Goal: Information Seeking & Learning: Learn about a topic

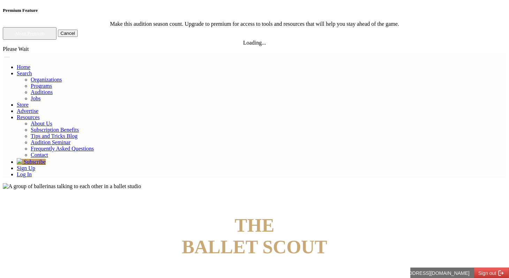
click at [32, 172] on link "Log In" at bounding box center [24, 175] width 15 height 6
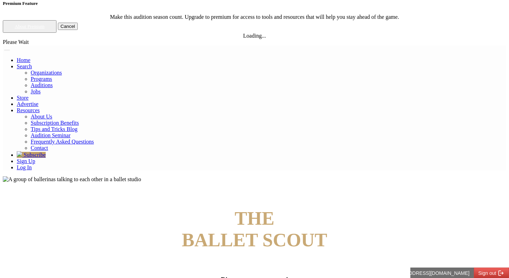
scroll to position [8, 0]
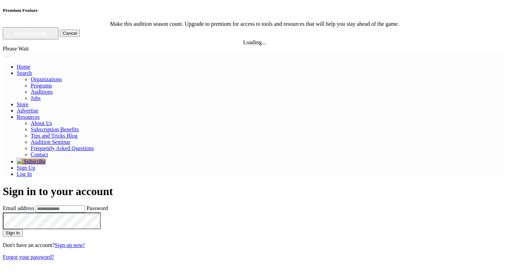
click at [85, 206] on input "Email address" at bounding box center [61, 209] width 50 height 7
type input "**********"
click at [3, 230] on button "Sign in" at bounding box center [13, 233] width 20 height 7
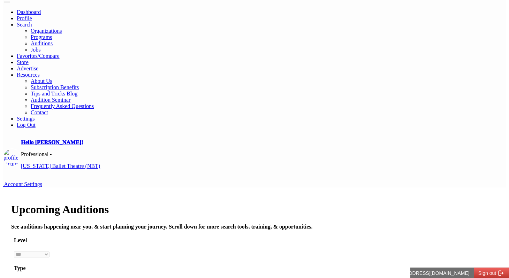
scroll to position [21, 0]
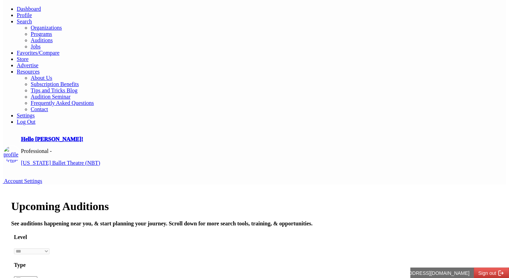
click at [37, 277] on select "*** ********* ******* ********" at bounding box center [25, 280] width 23 height 6
click at [147, 262] on h4 "Type" at bounding box center [254, 265] width 481 height 6
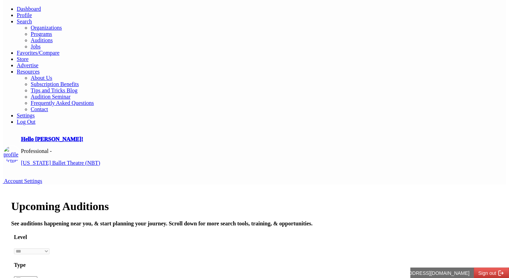
scroll to position [0, 0]
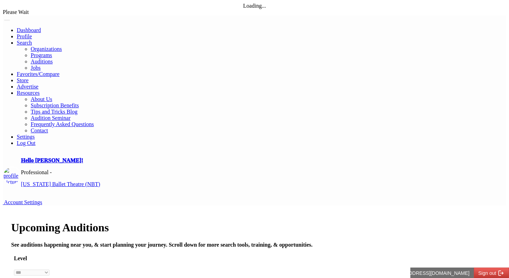
click at [71, 256] on h4 "Level" at bounding box center [254, 259] width 481 height 6
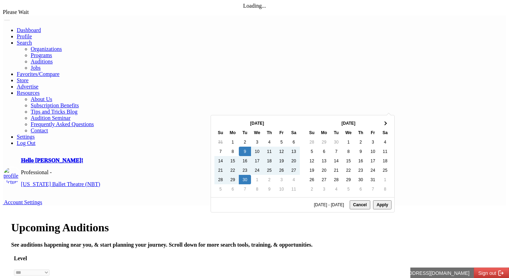
type input "**********"
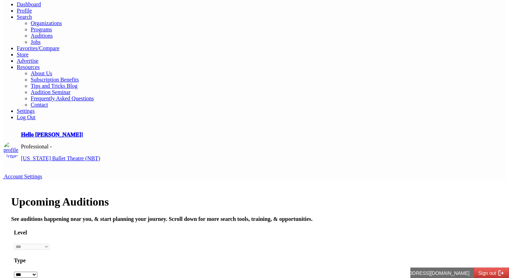
scroll to position [26, 0]
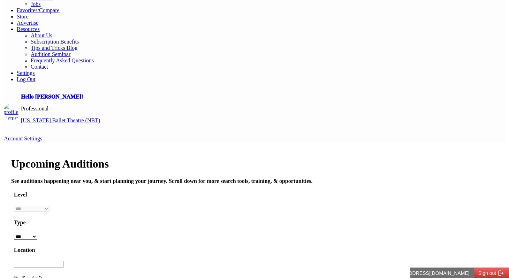
scroll to position [51, 0]
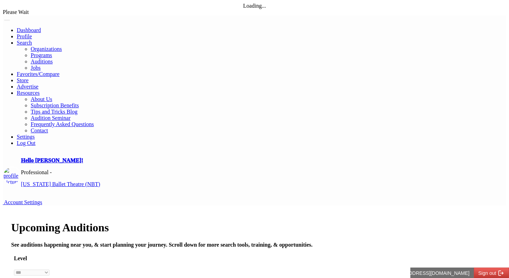
scroll to position [16, 0]
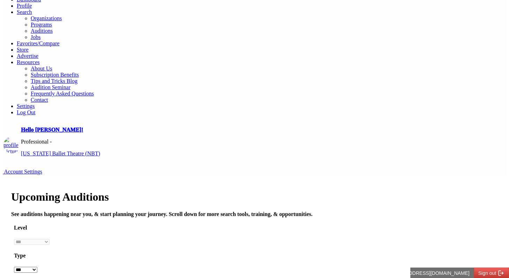
scroll to position [32, 0]
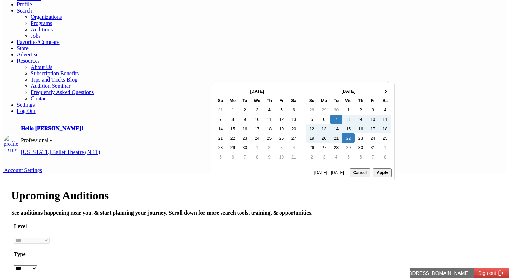
click at [364, 178] on button "Cancel" at bounding box center [360, 173] width 21 height 9
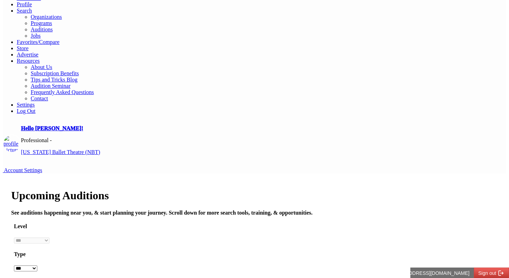
click at [37, 266] on select "*** ********* ******* ********" at bounding box center [25, 269] width 23 height 6
click at [53, 32] on link "Auditions" at bounding box center [42, 30] width 22 height 6
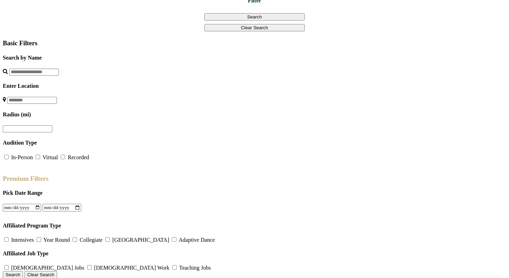
scroll to position [328, 0]
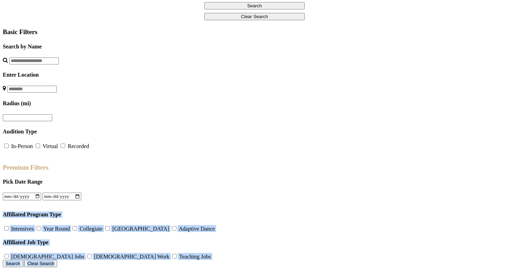
drag, startPoint x: 38, startPoint y: 57, endPoint x: 125, endPoint y: 157, distance: 133.3
click at [125, 157] on div "Basic Filters Search by Name Enter Location Radius (mi) Audition Type In-Person…" at bounding box center [255, 147] width 504 height 239
click at [36, 104] on div "Basic Filters Search by Name Enter Location Radius (mi) Audition Type In-Person…" at bounding box center [255, 147] width 504 height 239
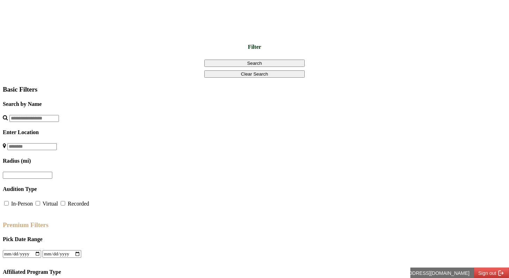
scroll to position [281, 0]
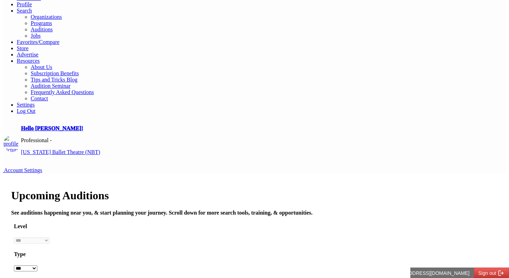
click at [76, 224] on h4 "Level" at bounding box center [254, 227] width 481 height 6
click at [79, 224] on h4 "Level" at bounding box center [254, 227] width 481 height 6
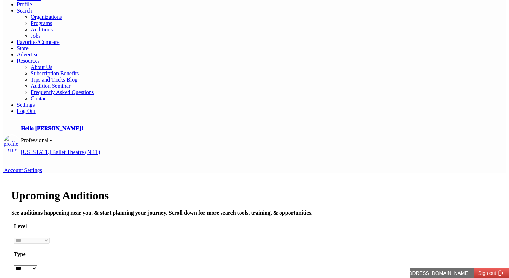
click at [71, 224] on h4 "Level" at bounding box center [254, 227] width 481 height 6
click at [75, 224] on h4 "Level" at bounding box center [254, 227] width 481 height 6
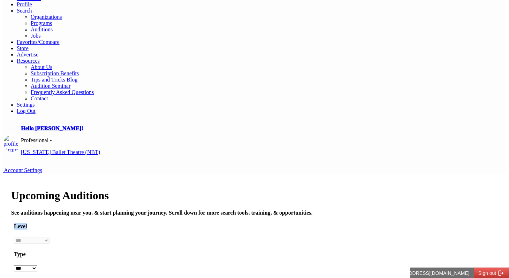
click at [75, 224] on h4 "Level" at bounding box center [254, 227] width 481 height 6
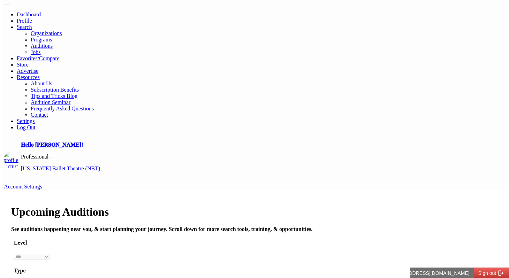
scroll to position [15, 0]
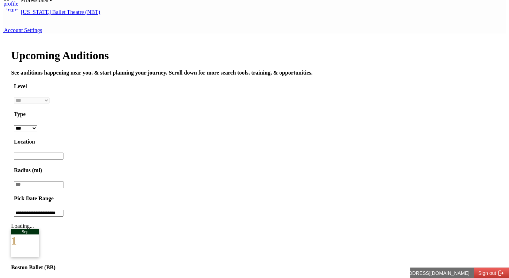
scroll to position [178, 0]
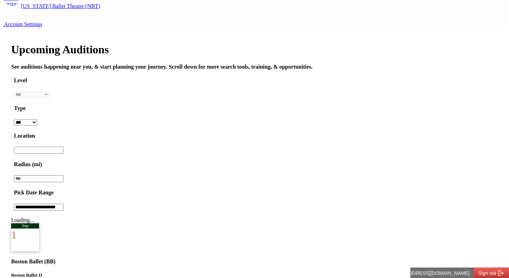
drag, startPoint x: 186, startPoint y: 152, endPoint x: 328, endPoint y: 152, distance: 142.0
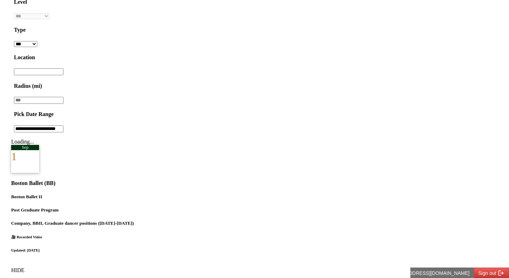
scroll to position [248, 0]
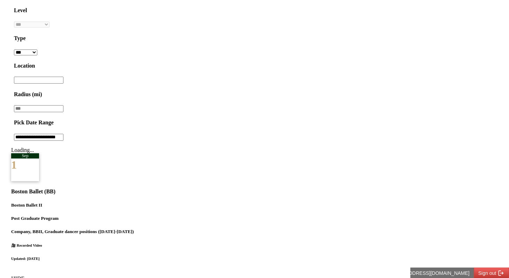
drag, startPoint x: 204, startPoint y: 96, endPoint x: 322, endPoint y: 91, distance: 118.7
drag, startPoint x: 199, startPoint y: 94, endPoint x: 269, endPoint y: 91, distance: 70.2
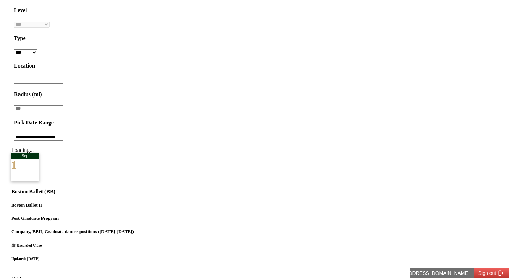
drag, startPoint x: 193, startPoint y: 95, endPoint x: 319, endPoint y: 92, distance: 126.7
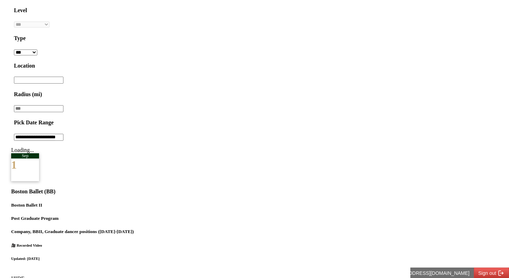
drag, startPoint x: 199, startPoint y: 94, endPoint x: 212, endPoint y: 95, distance: 13.6
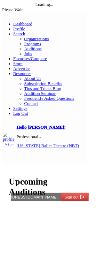
scroll to position [0, 0]
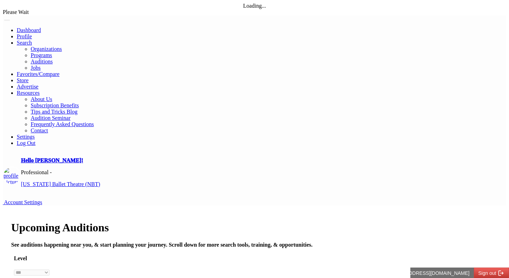
click at [227, 242] on h4 "See auditions happening near you, & start planning your journey. Scroll down fo…" at bounding box center [254, 245] width 487 height 6
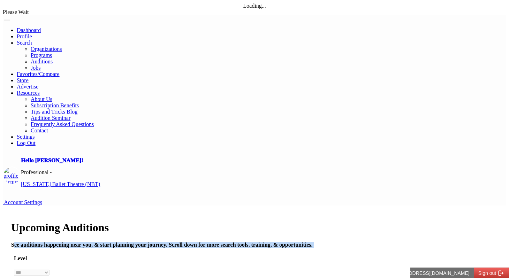
click at [227, 242] on h4 "See auditions happening near you, & start planning your journey. Scroll down fo…" at bounding box center [254, 245] width 487 height 6
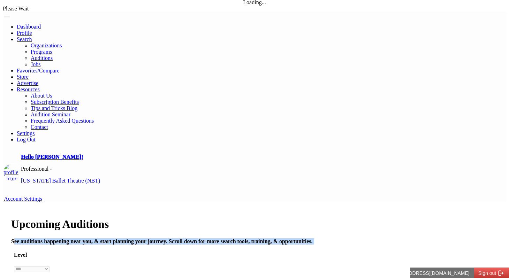
click at [227, 239] on h4 "See auditions happening near you, & start planning your journey. Scroll down fo…" at bounding box center [254, 242] width 487 height 6
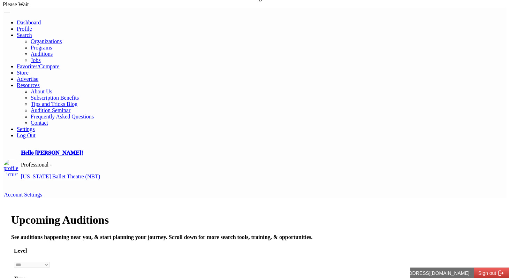
scroll to position [0, 0]
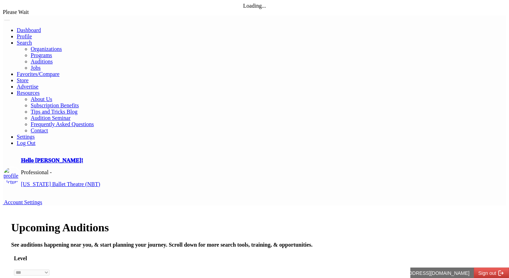
click at [202, 222] on h1 "Upcoming Auditions" at bounding box center [254, 228] width 487 height 13
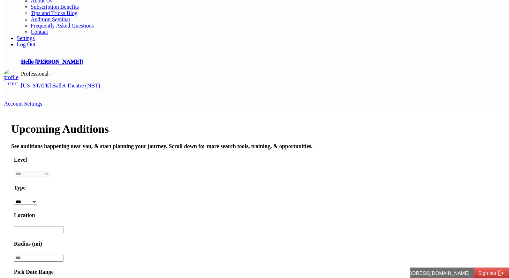
scroll to position [134, 0]
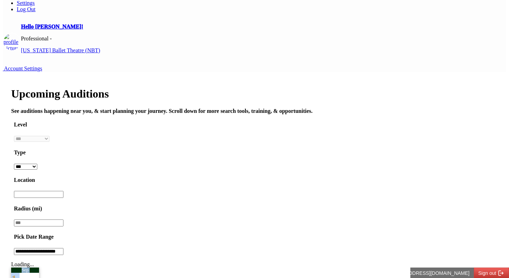
drag, startPoint x: 67, startPoint y: 124, endPoint x: 335, endPoint y: 211, distance: 281.1
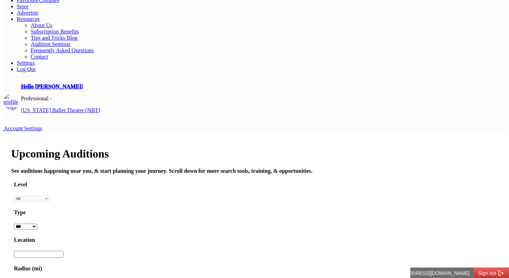
scroll to position [0, 0]
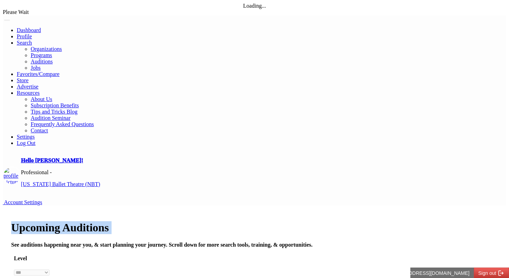
drag, startPoint x: 13, startPoint y: 81, endPoint x: 0, endPoint y: 67, distance: 18.8
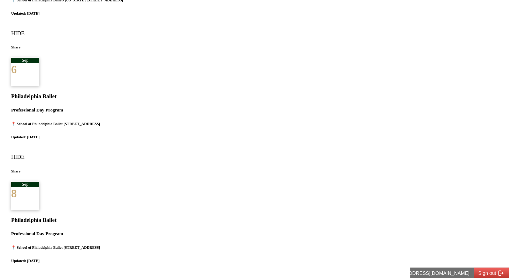
scroll to position [617, 0]
